Goal: Navigation & Orientation: Find specific page/section

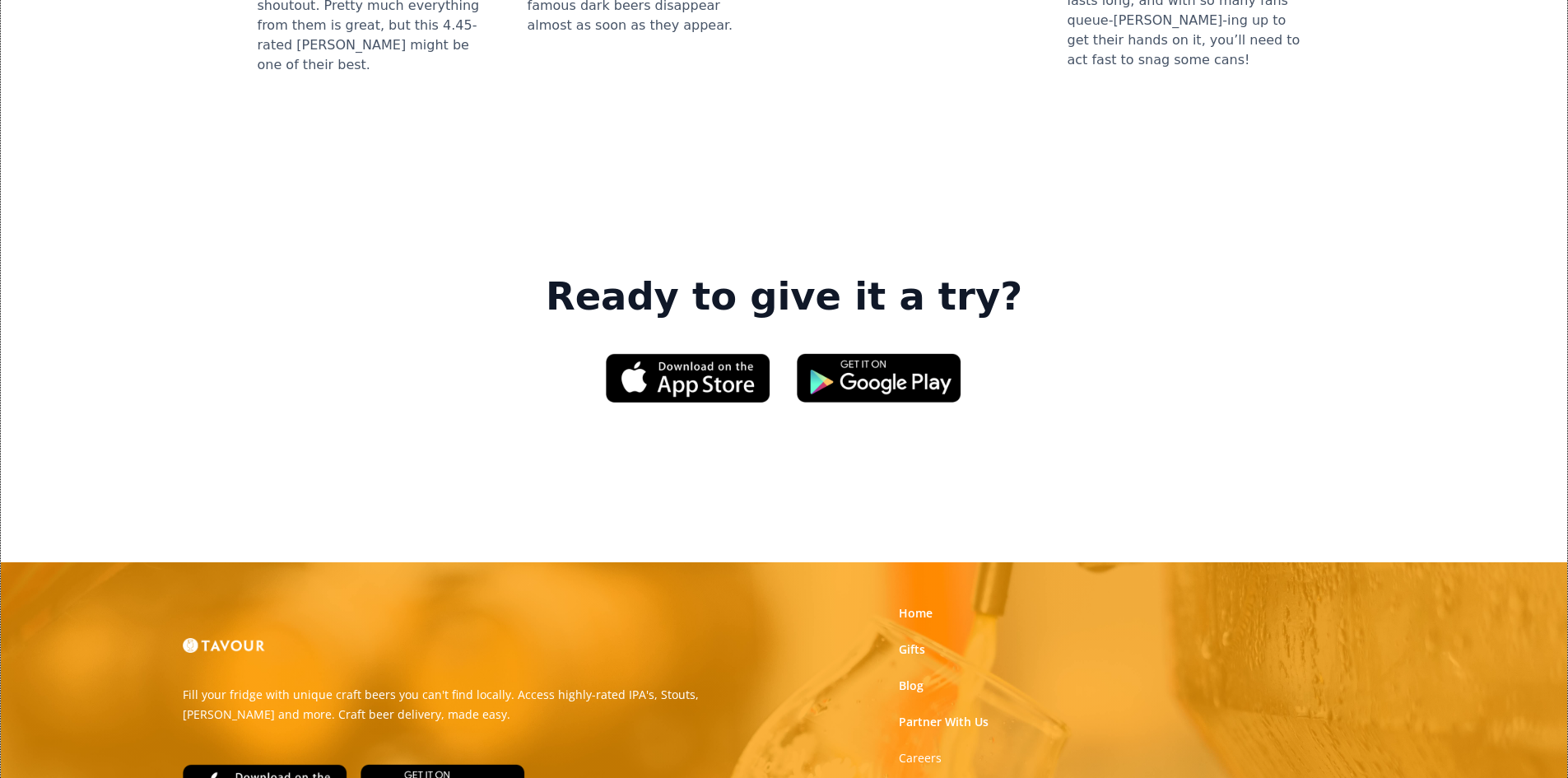
scroll to position [2388, 0]
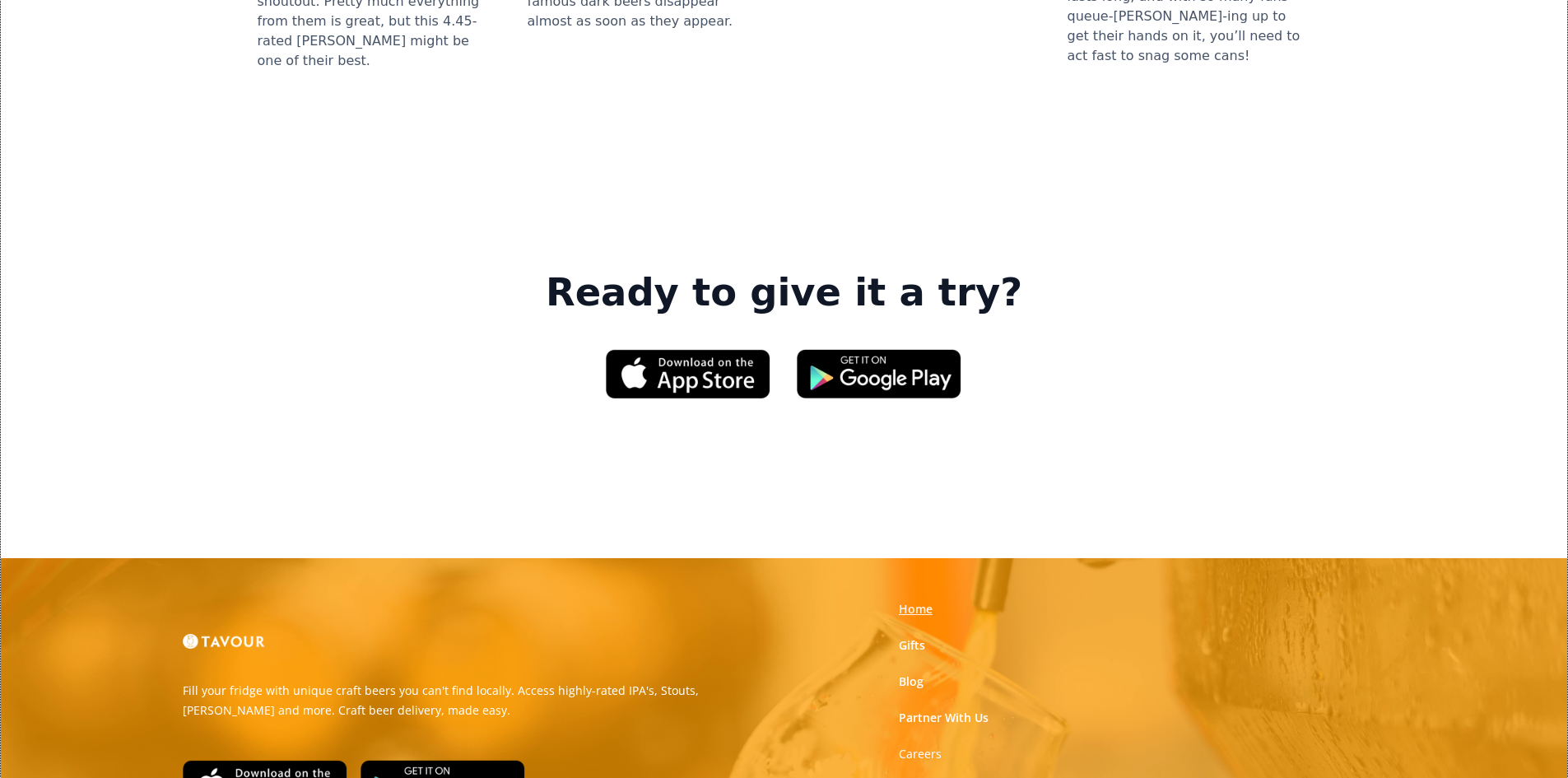
click at [903, 601] on link "Home" at bounding box center [915, 609] width 34 height 17
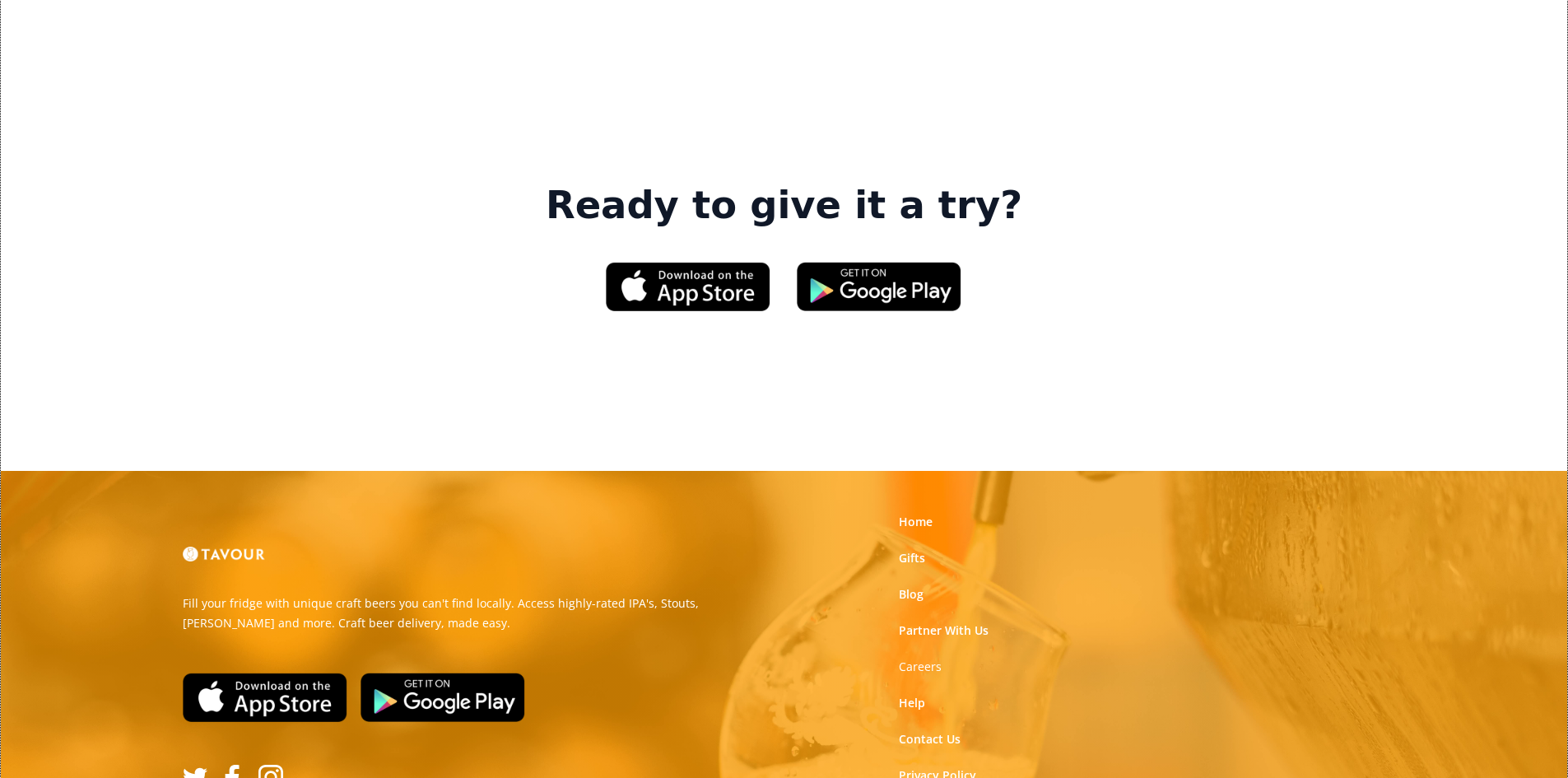
scroll to position [2498, 0]
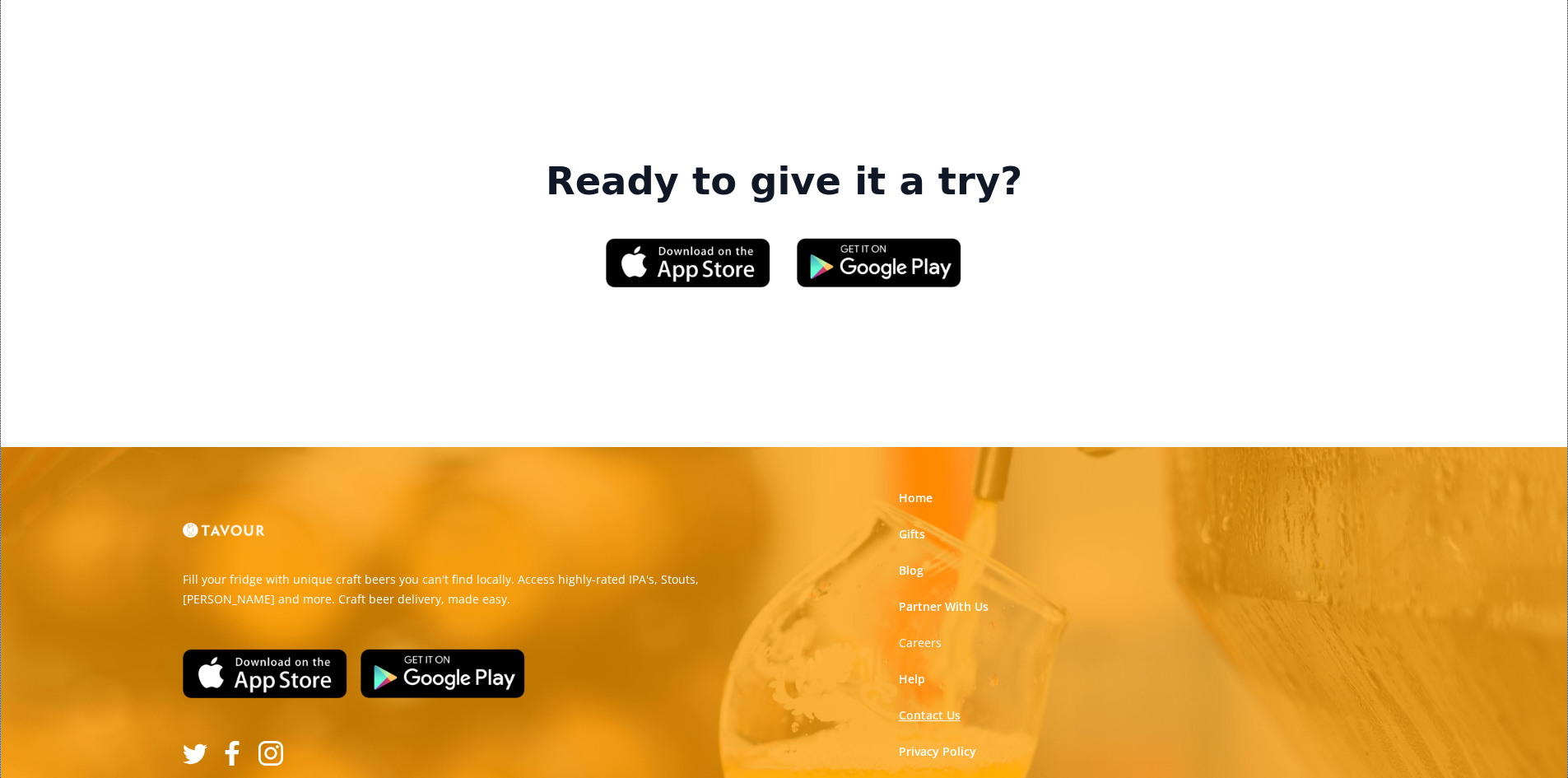
drag, startPoint x: 946, startPoint y: 481, endPoint x: 938, endPoint y: 480, distance: 8.1
click at [945, 708] on link "Contact Us" at bounding box center [929, 716] width 62 height 17
click at [944, 480] on div "Home Gifts Blog Partner With Us Careers Help Contact Us Privacy Policy Terms of…" at bounding box center [989, 643] width 205 height 326
click at [939, 599] on link "Partner With Us" at bounding box center [943, 607] width 90 height 17
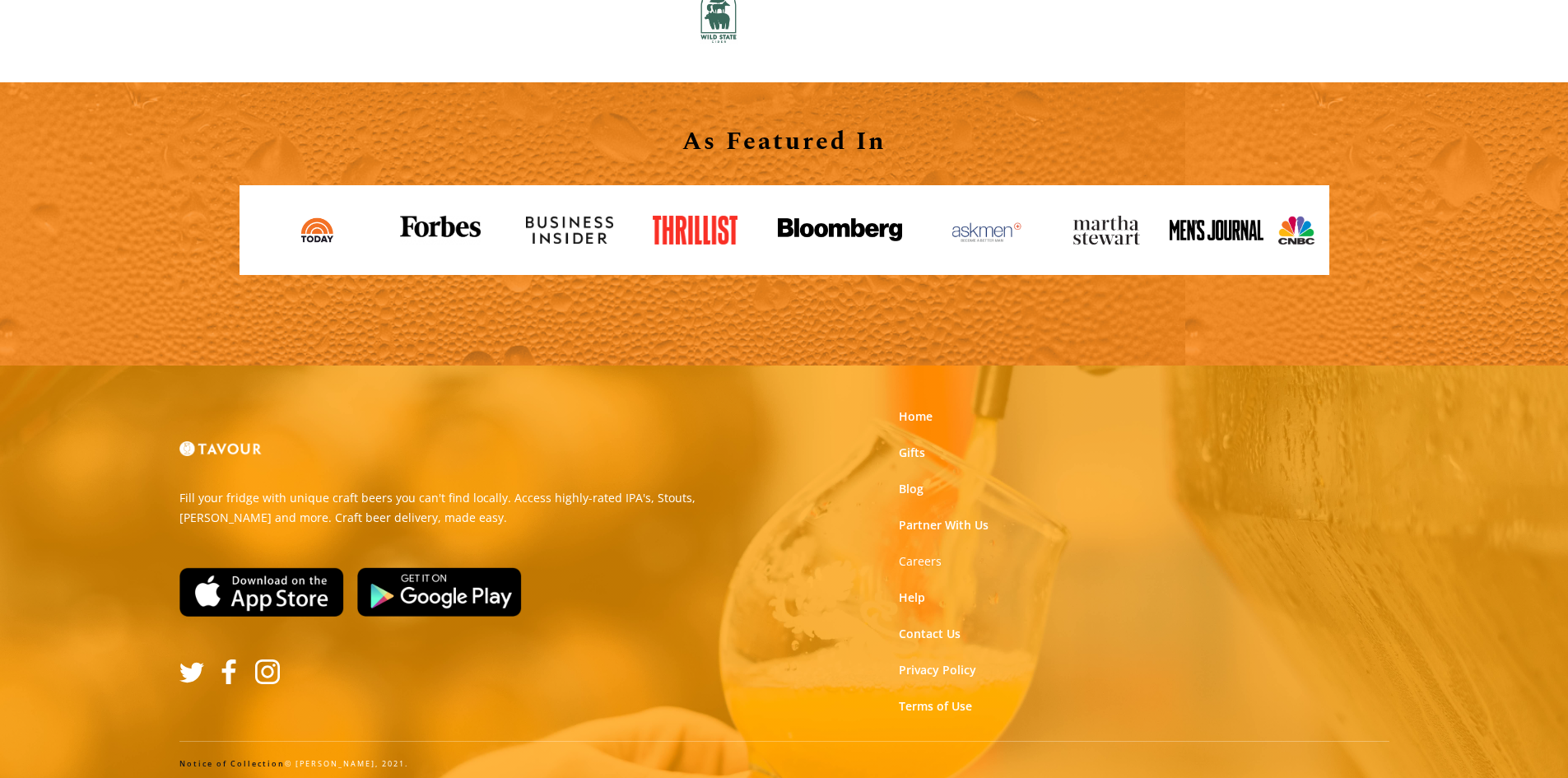
scroll to position [1818, 0]
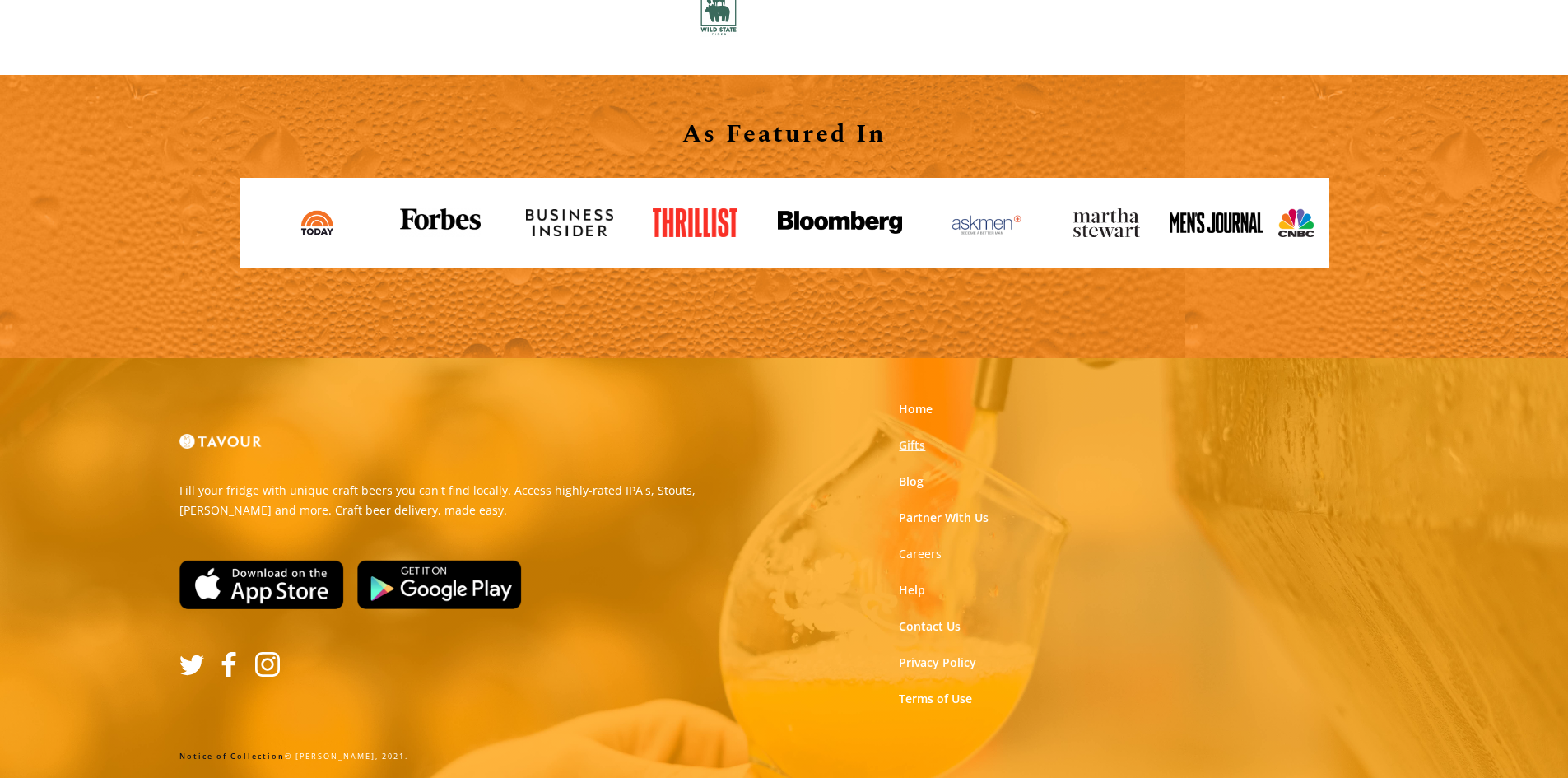
click at [915, 445] on link "Gifts" at bounding box center [911, 445] width 26 height 17
